Goal: Task Accomplishment & Management: Use online tool/utility

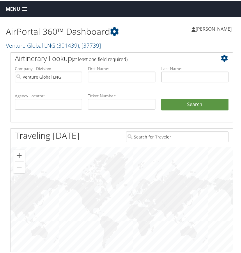
click at [23, 8] on span at bounding box center [24, 8] width 5 height 4
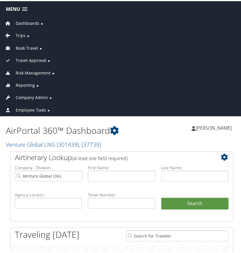
click at [28, 21] on span "Dashboards" at bounding box center [28, 22] width 24 height 6
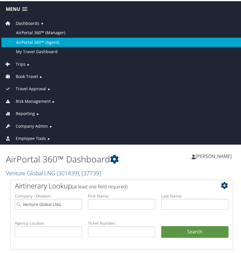
click at [39, 41] on link "AirPortal 360™ (Agent)" at bounding box center [121, 40] width 241 height 9
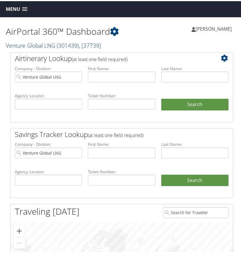
click at [83, 45] on span ", [ 37739 ]" at bounding box center [90, 44] width 22 height 8
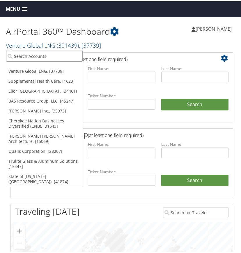
click at [57, 55] on input "search" at bounding box center [44, 55] width 77 height 11
type input "alfa"
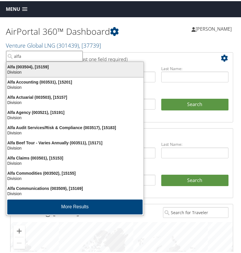
click at [42, 69] on div "Division" at bounding box center [75, 70] width 144 height 5
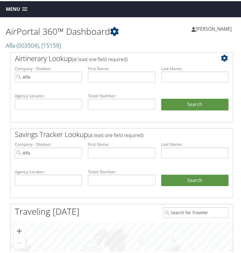
click at [23, 7] on span at bounding box center [24, 8] width 5 height 4
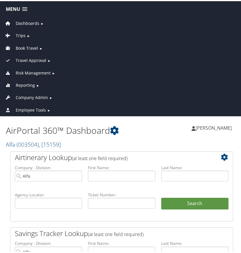
click at [24, 83] on span "Reporting" at bounding box center [25, 84] width 19 height 6
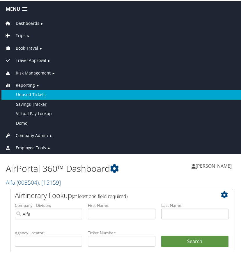
click at [29, 92] on link "Unused Tickets" at bounding box center [121, 93] width 241 height 9
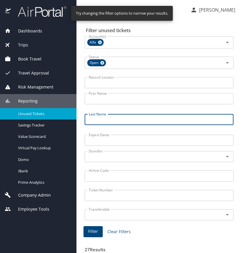
click at [113, 117] on input "Last Name" at bounding box center [159, 119] width 149 height 11
type input "[PERSON_NAME]"
click at [93, 229] on span "Filter" at bounding box center [93, 230] width 10 height 7
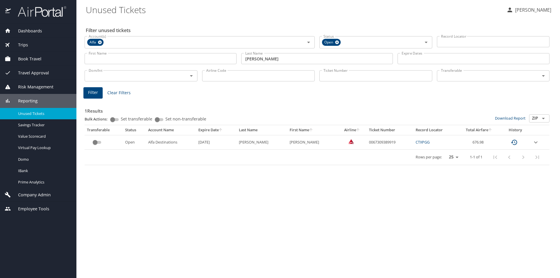
click at [243, 142] on icon "expand row" at bounding box center [535, 142] width 3 height 2
